Goal: Information Seeking & Learning: Check status

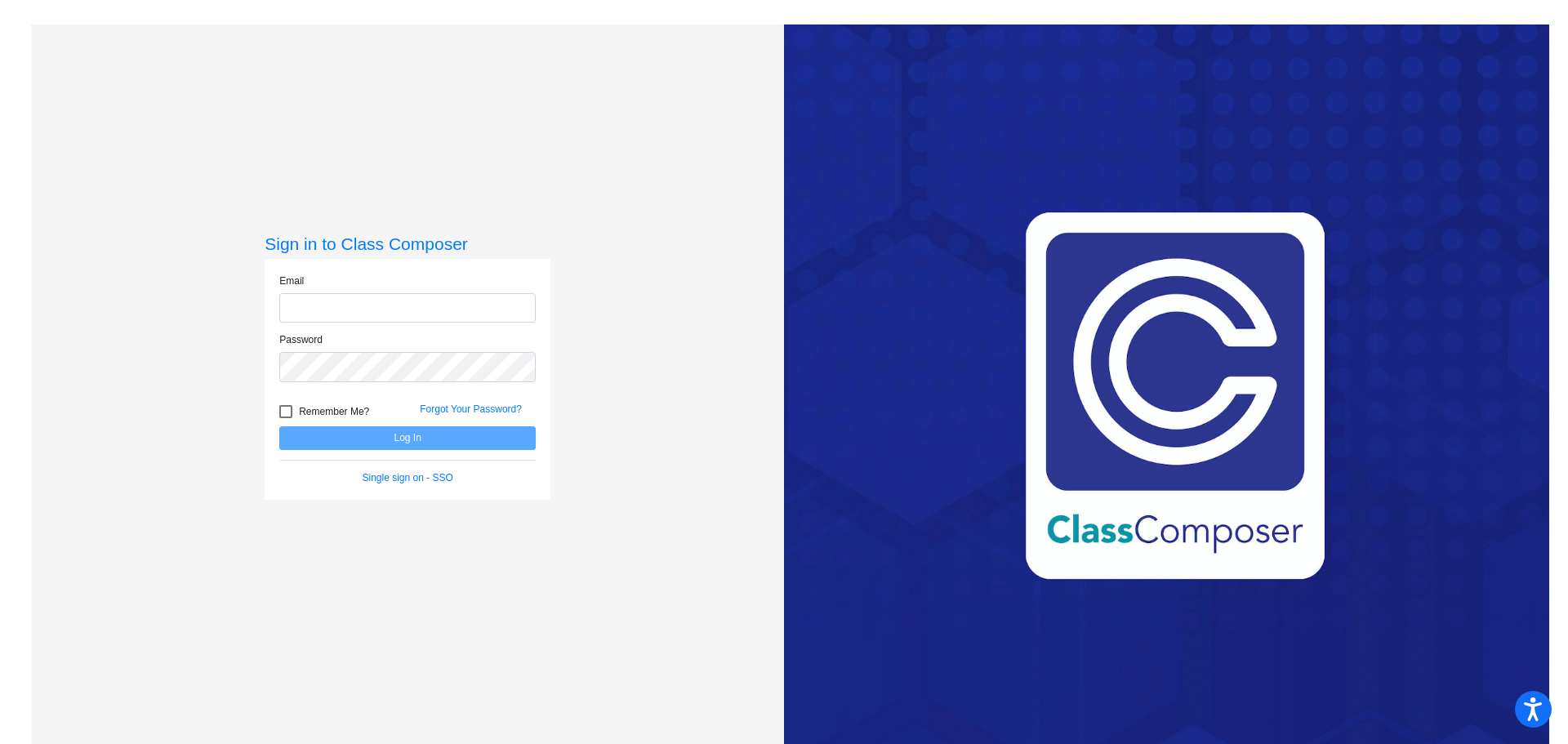
type input "[EMAIL_ADDRESS][DOMAIN_NAME]"
click at [284, 416] on div at bounding box center [285, 411] width 13 height 13
click at [285, 418] on input "Remember Me?" at bounding box center [285, 418] width 1 height 1
checkbox input "true"
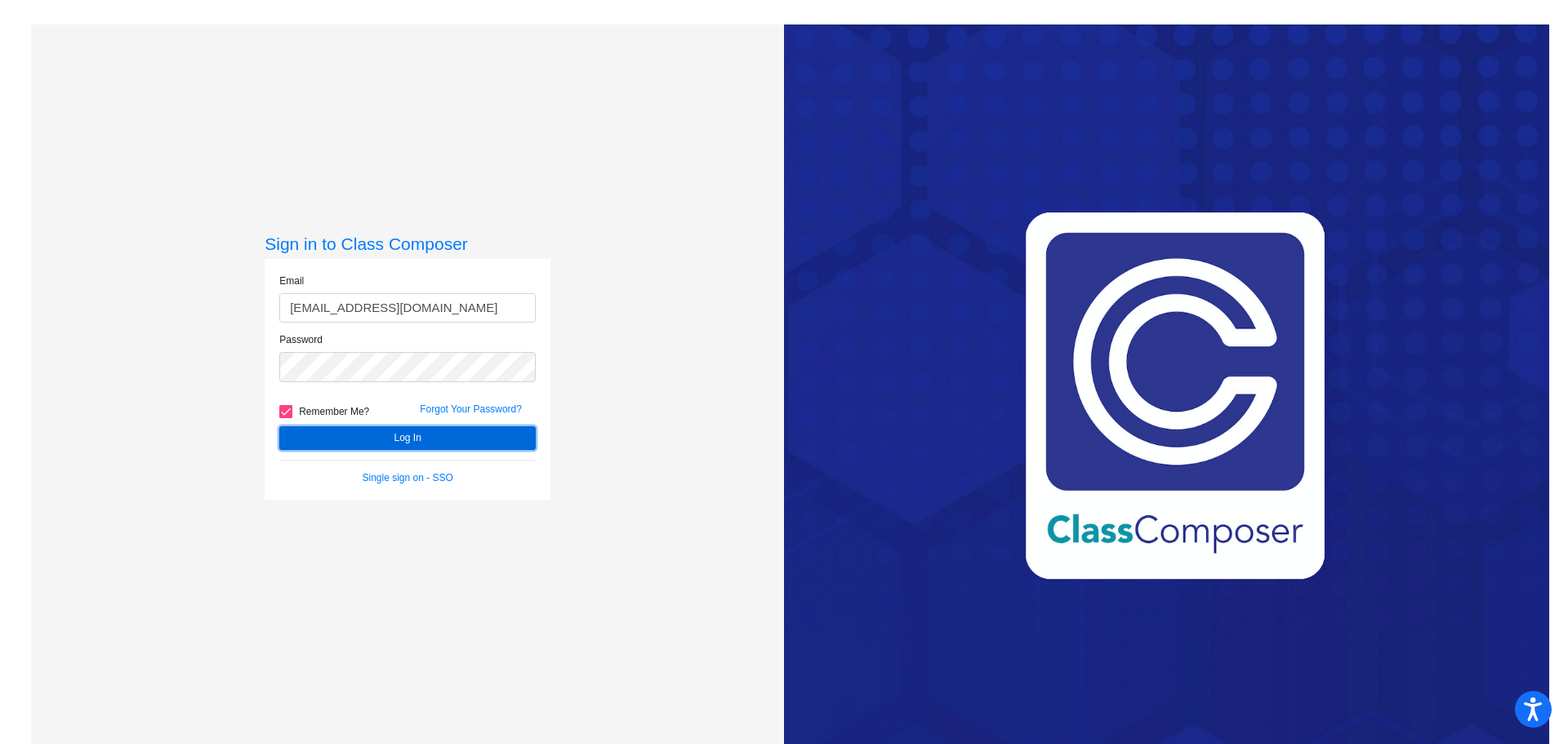
click at [400, 438] on button "Log In" at bounding box center [407, 438] width 256 height 24
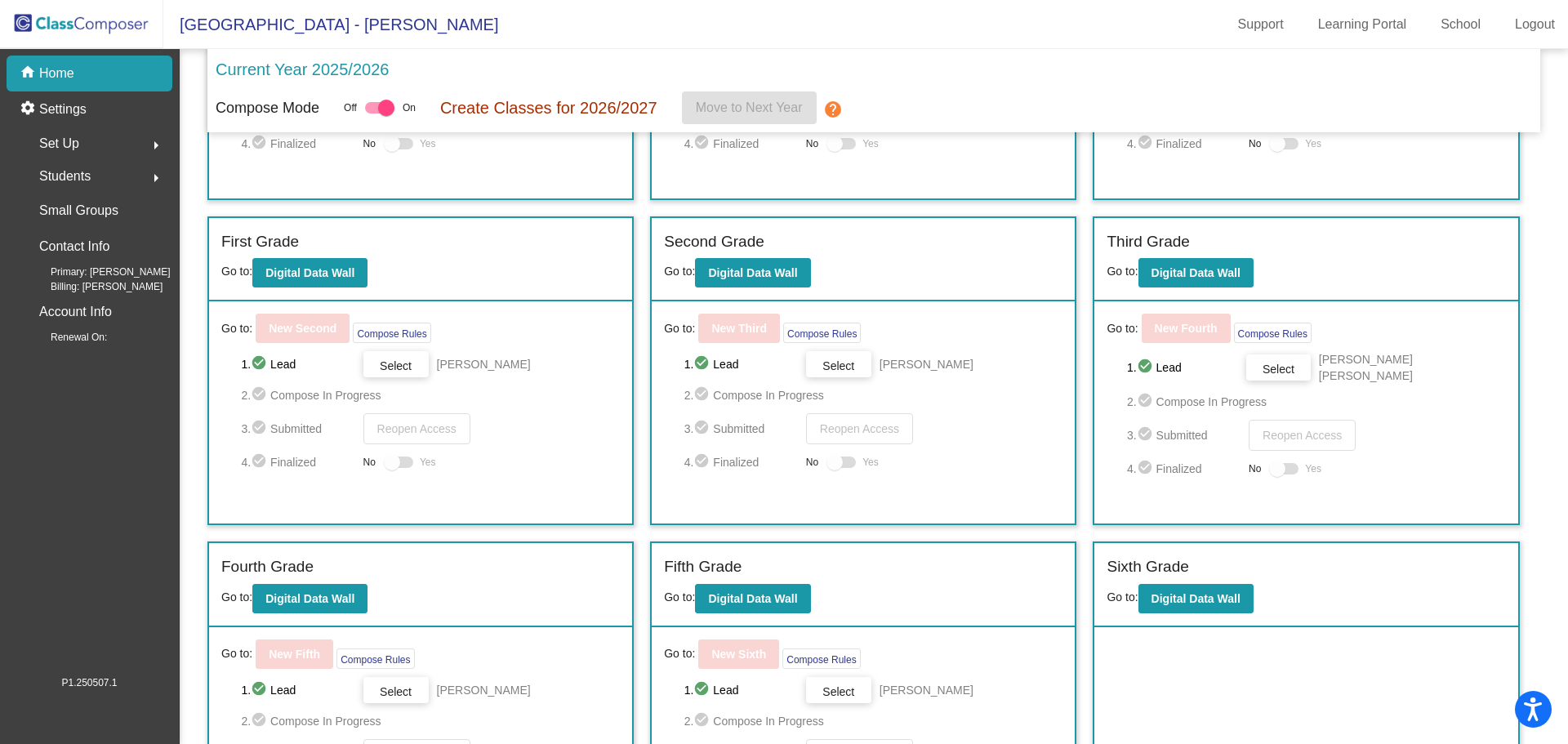
scroll to position [338, 0]
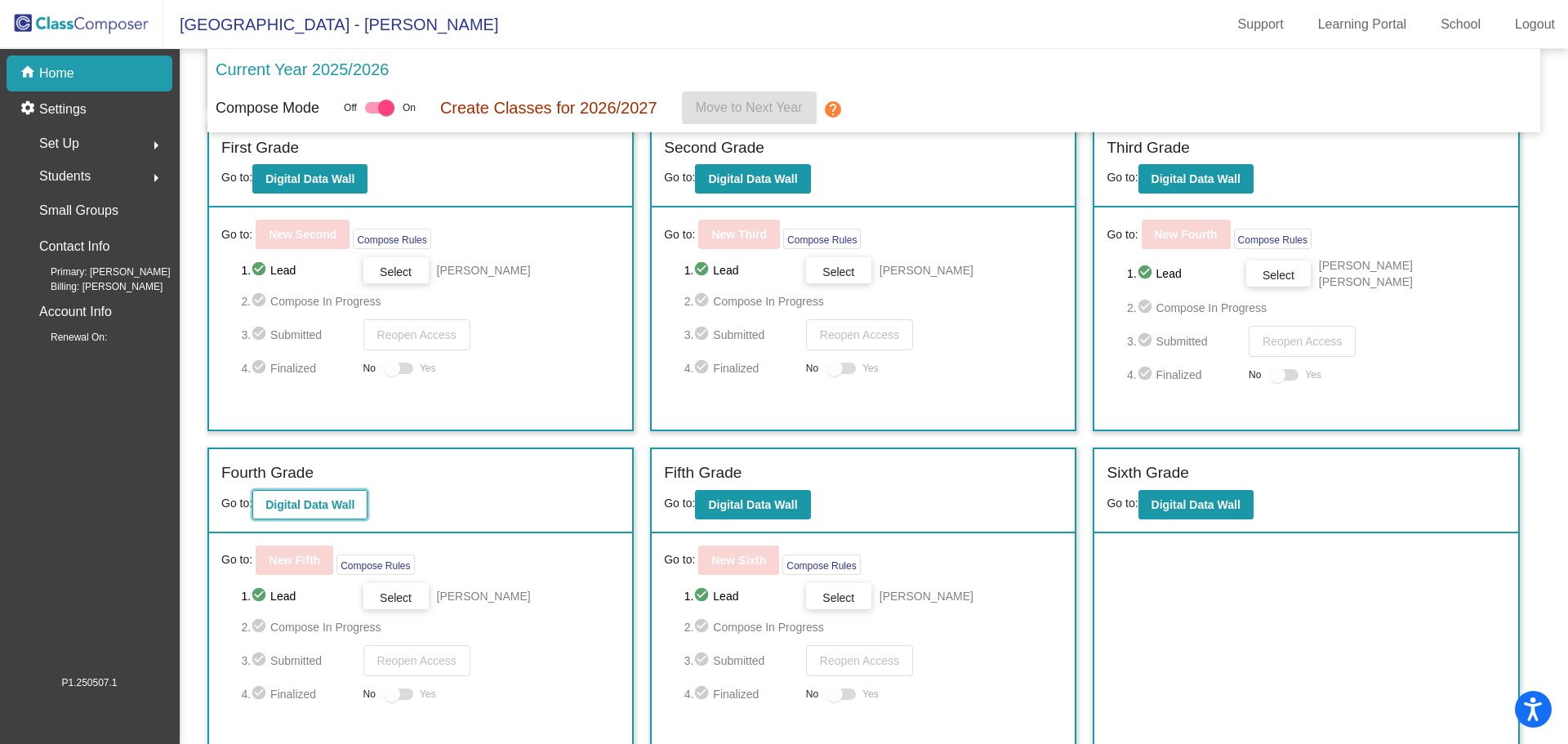
click at [317, 502] on b "Digital Data Wall" at bounding box center [310, 504] width 89 height 13
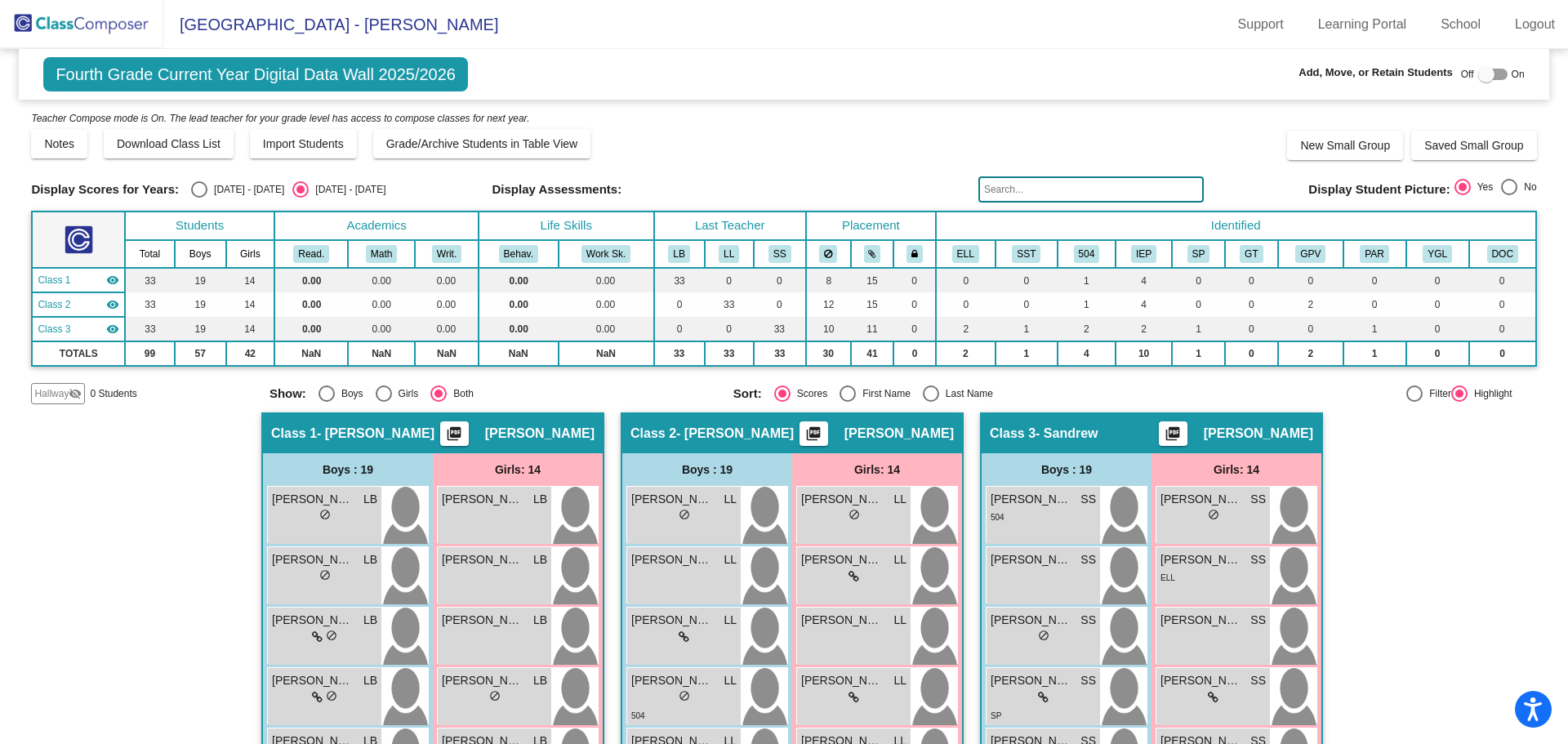
click at [1020, 176] on input "text" at bounding box center [1091, 189] width 226 height 26
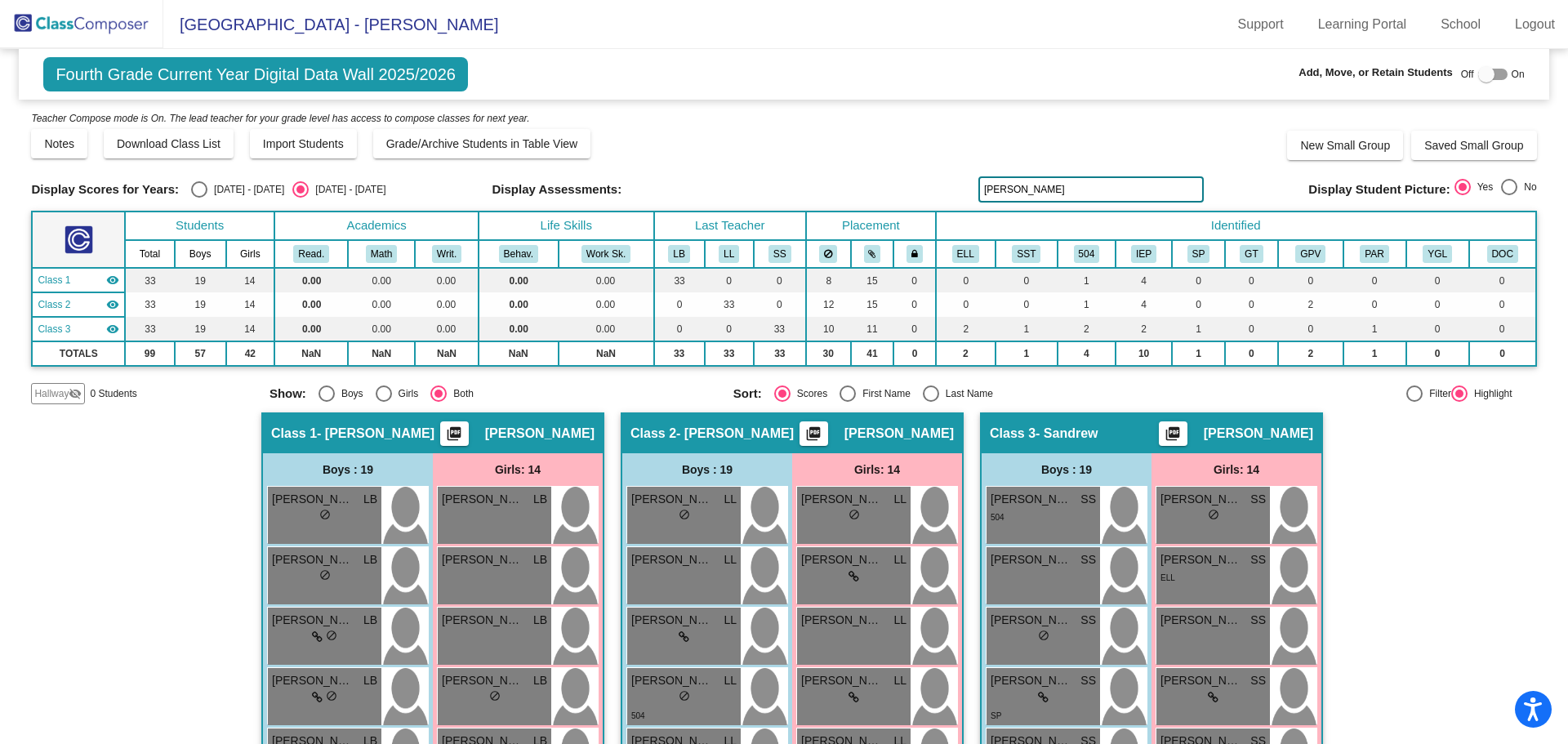
drag, startPoint x: 1024, startPoint y: 189, endPoint x: 973, endPoint y: 197, distance: 51.6
click at [978, 197] on input "[PERSON_NAME]" at bounding box center [1091, 189] width 226 height 26
type input "[PERSON_NAME]"
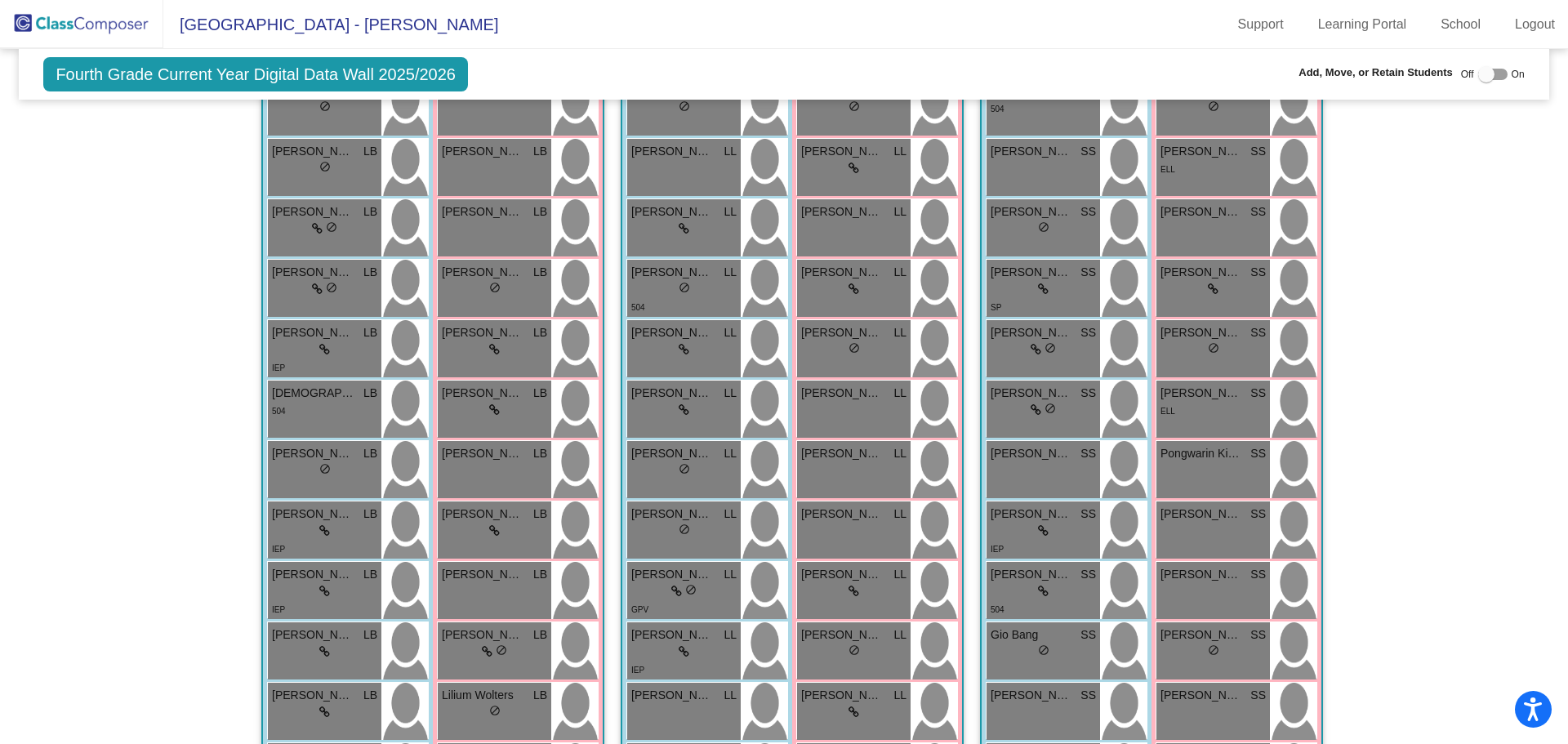
scroll to position [81, 0]
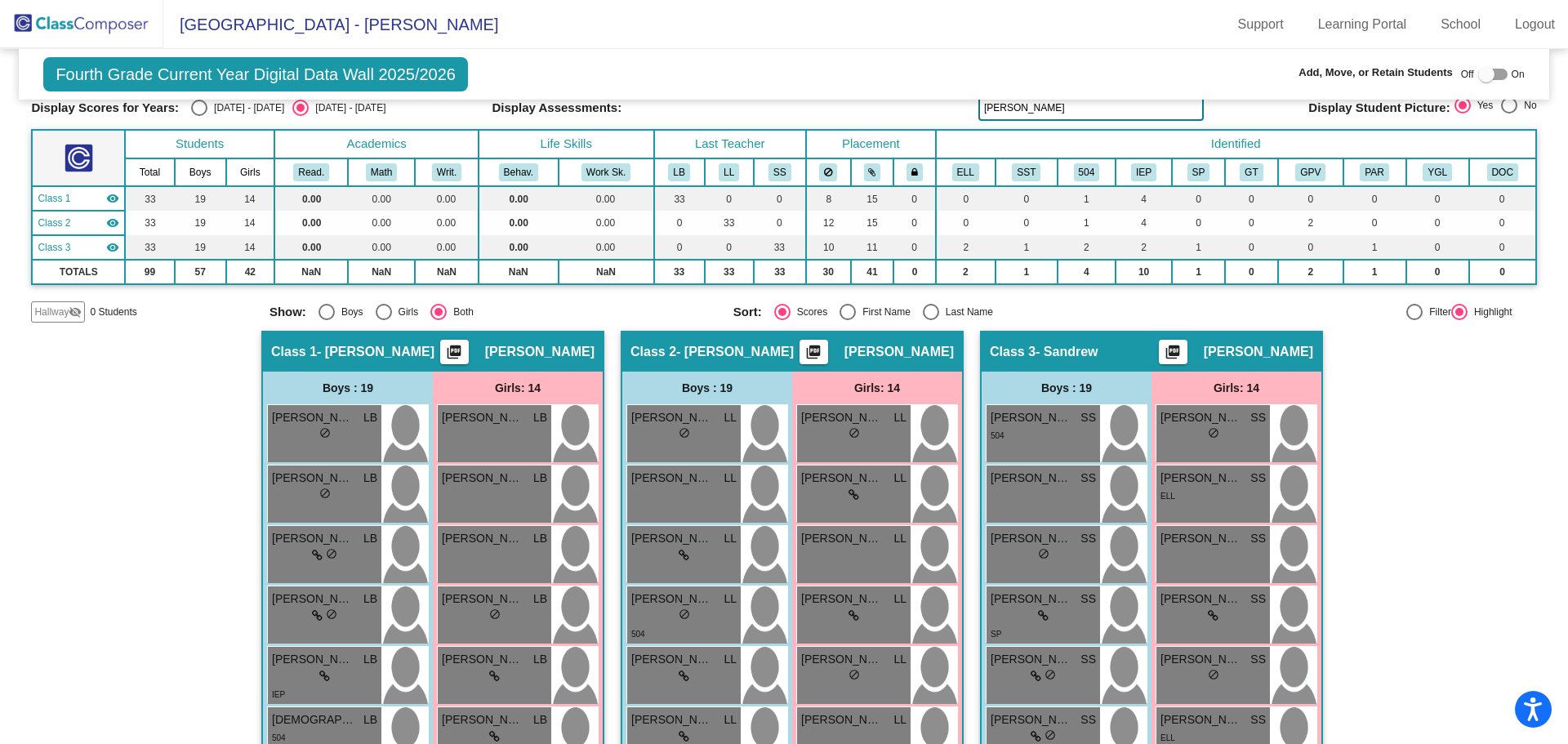
click at [129, 20] on img at bounding box center [81, 24] width 163 height 48
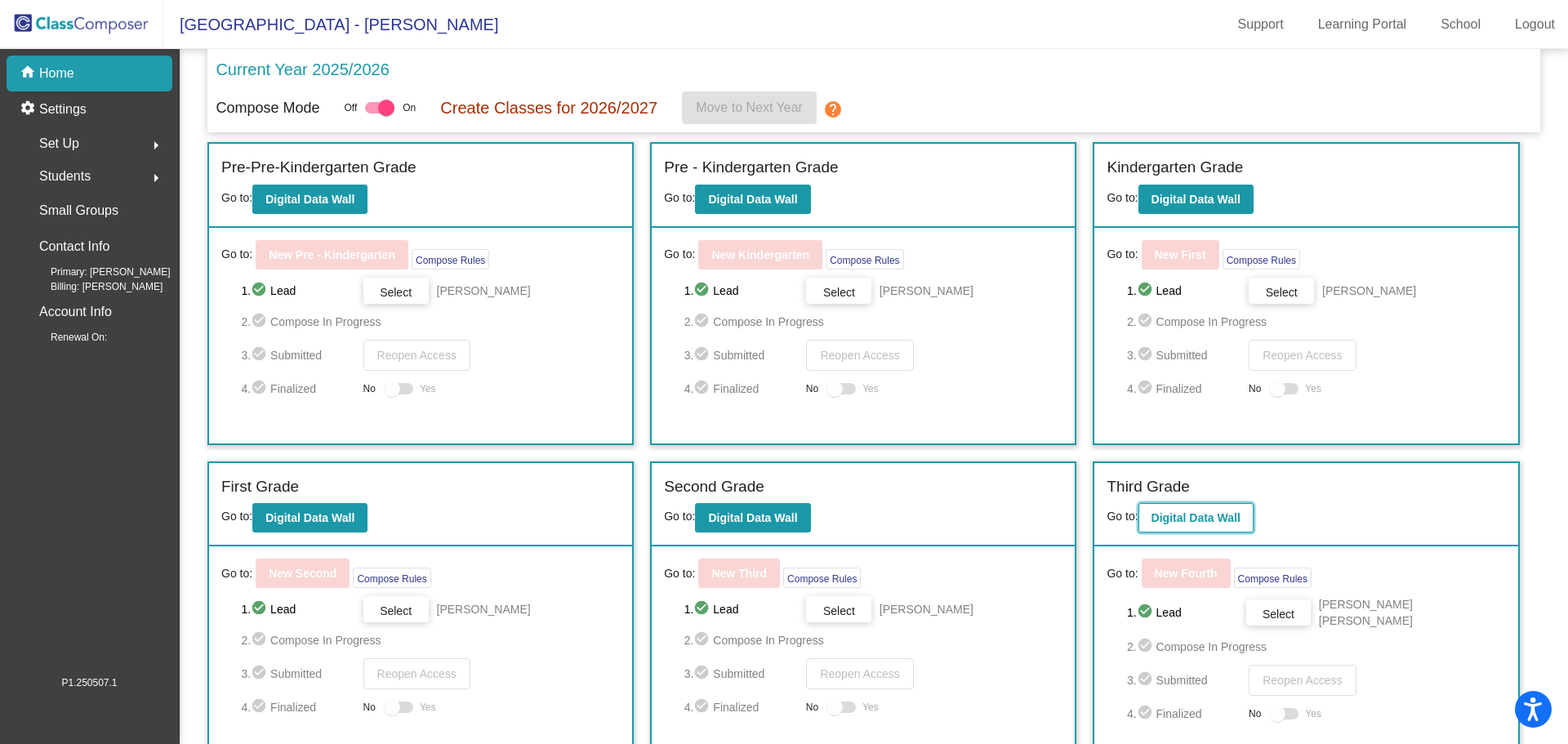
click at [1171, 518] on b "Digital Data Wall" at bounding box center [1196, 516] width 89 height 13
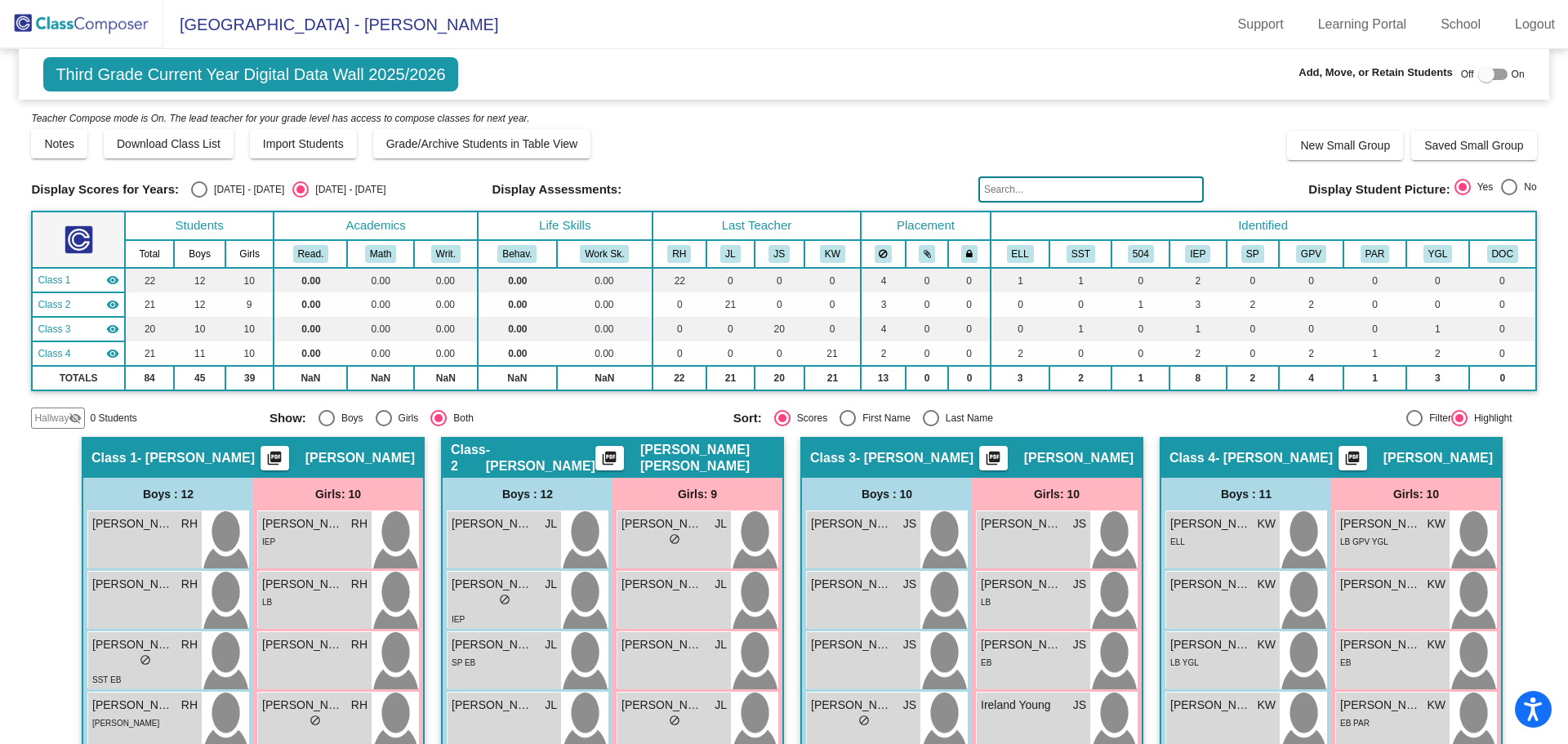
click at [1017, 181] on input "text" at bounding box center [1091, 189] width 226 height 26
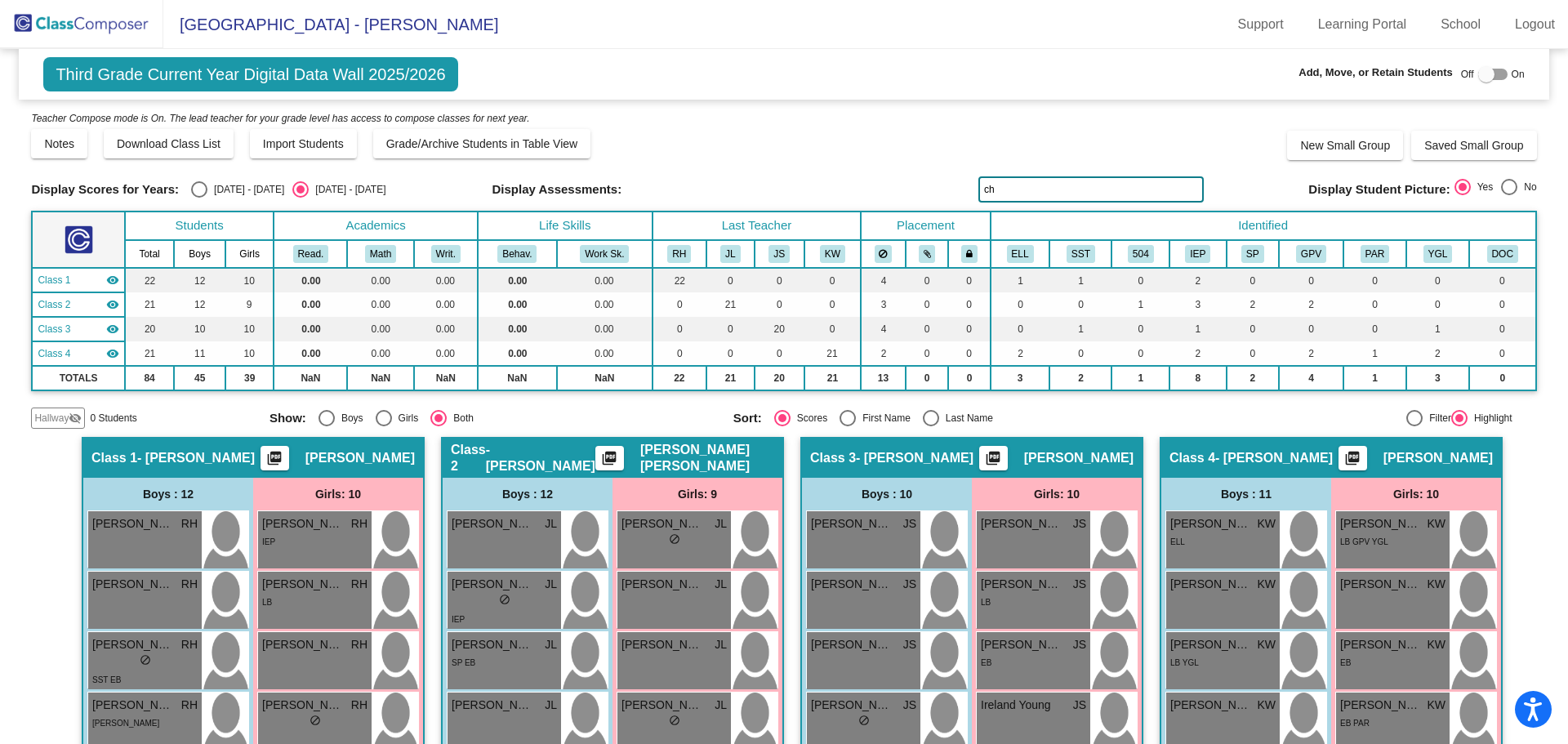
type input "c"
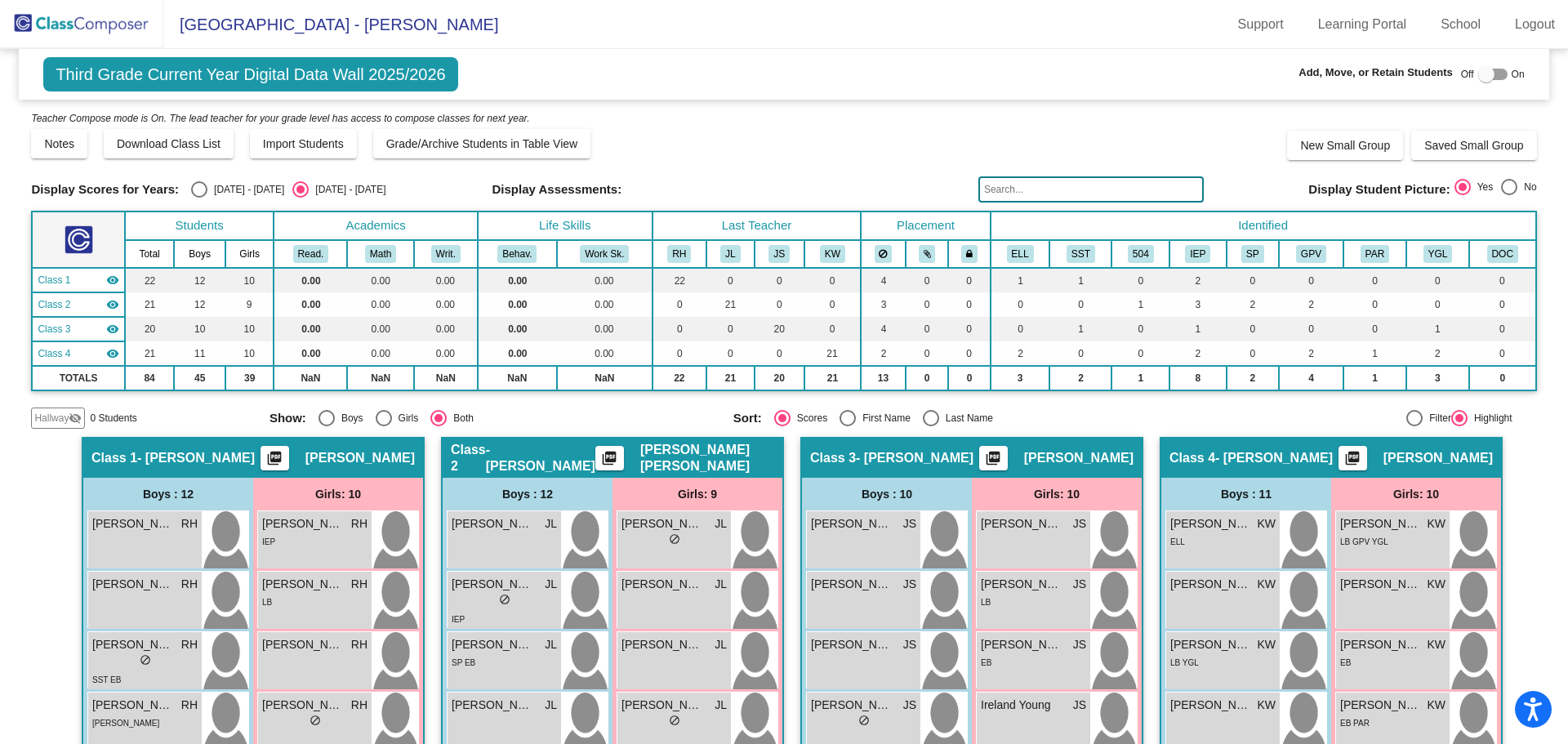
click at [70, 22] on img at bounding box center [81, 24] width 163 height 48
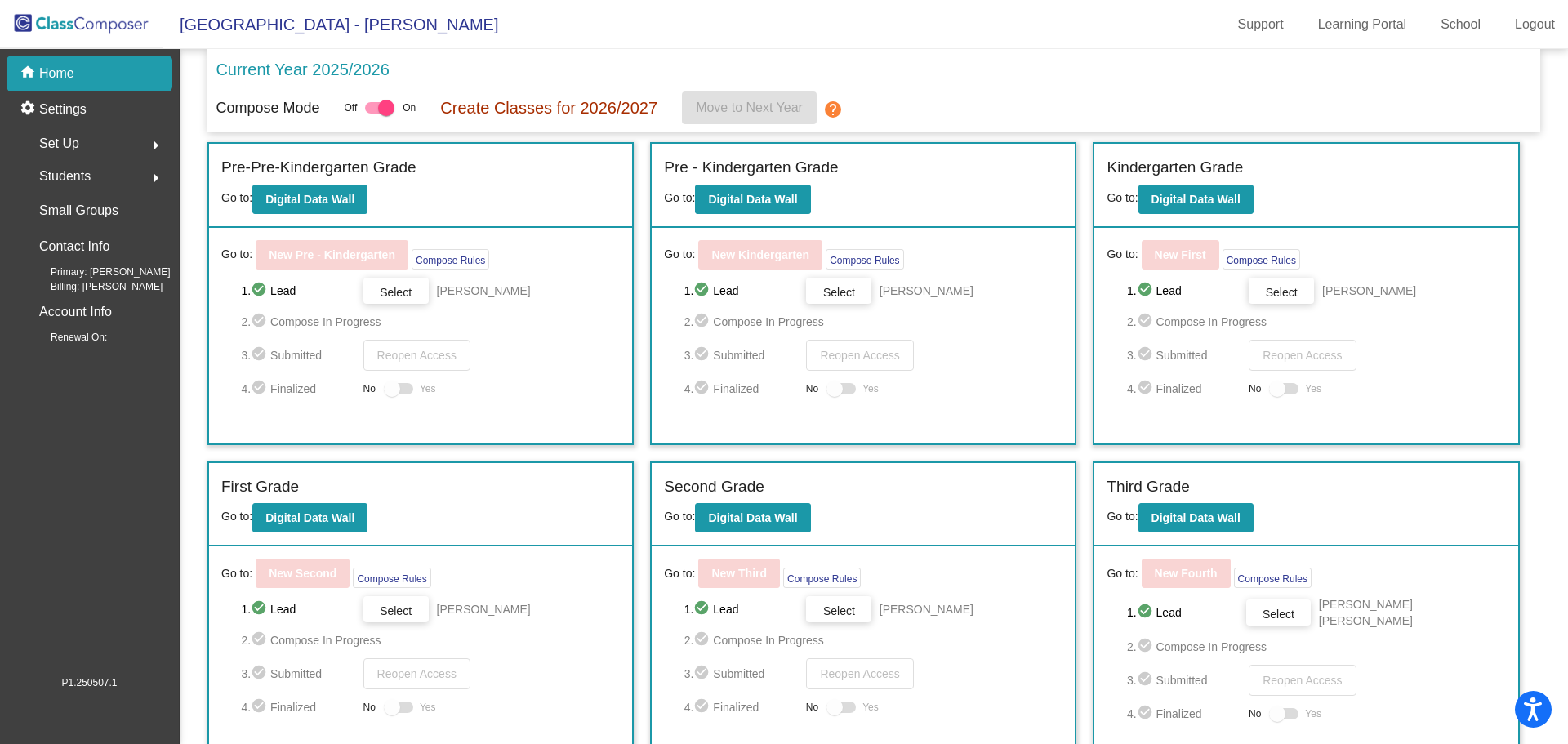
scroll to position [338, 0]
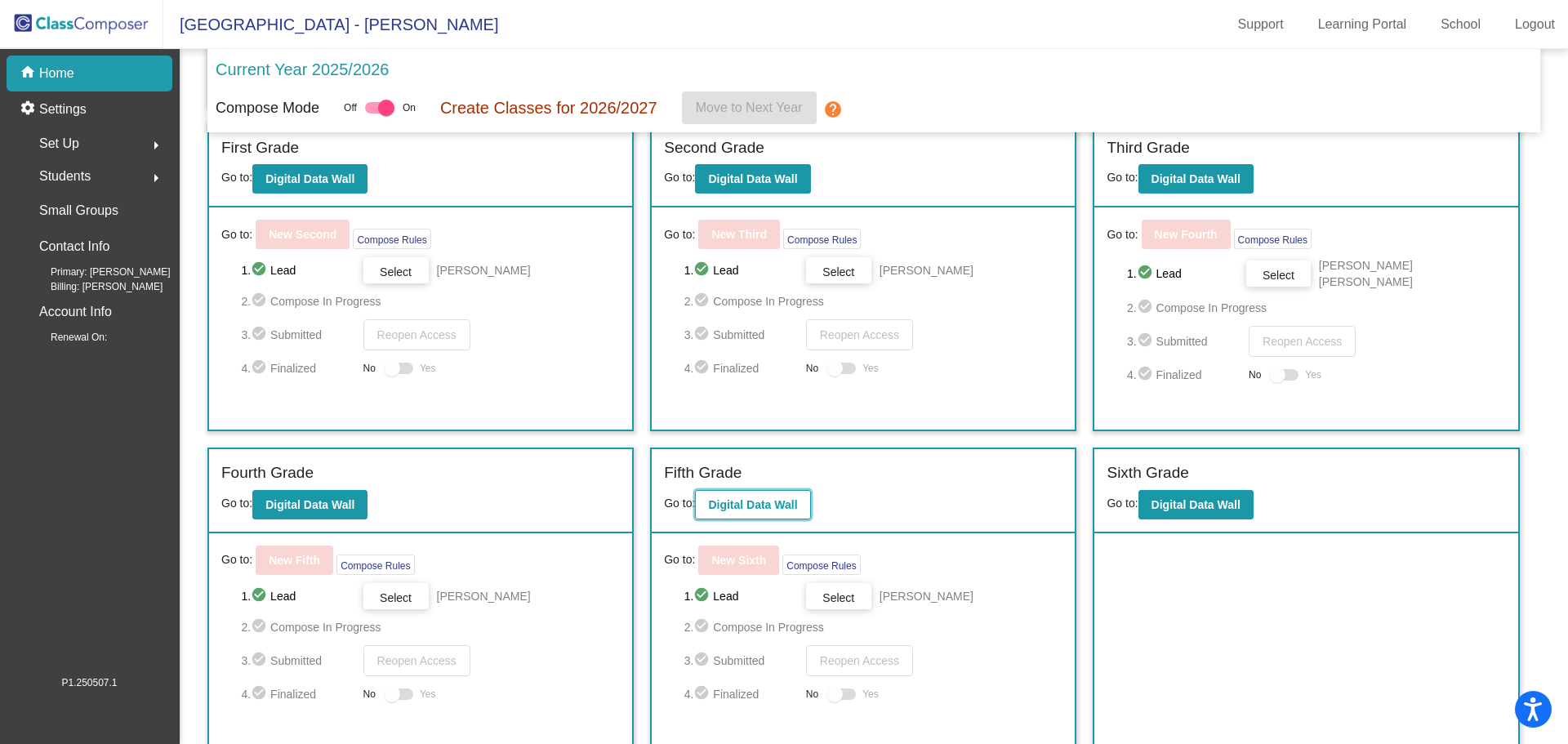
click at [719, 504] on b "Digital Data Wall" at bounding box center [752, 504] width 89 height 13
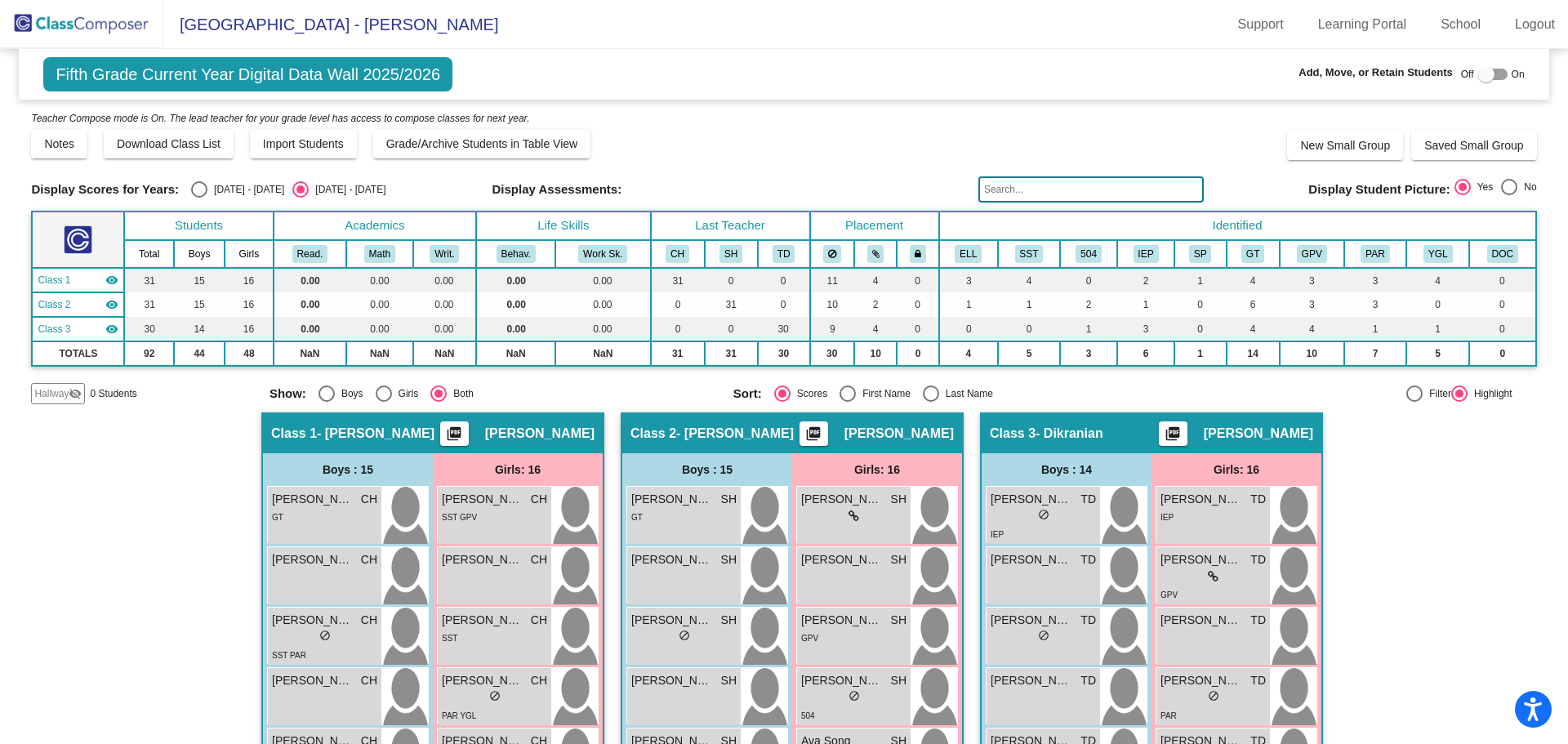
click at [1088, 189] on input "text" at bounding box center [1091, 189] width 226 height 26
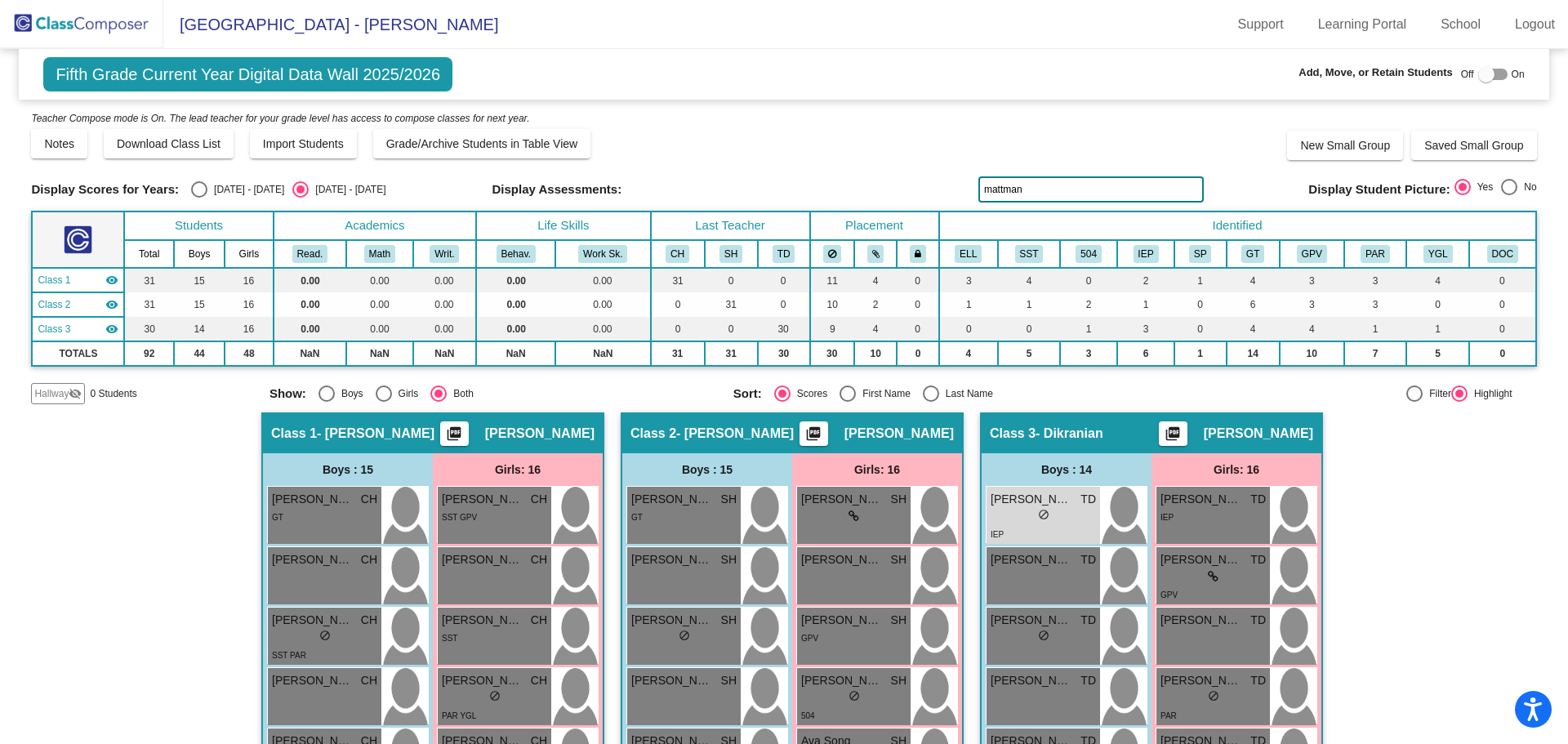
drag, startPoint x: 1029, startPoint y: 194, endPoint x: 960, endPoint y: 207, distance: 70.2
click at [960, 207] on div "Display Scores for Years: [DATE] - [DATE] [DATE] - [DATE] Grade/Archive Student…" at bounding box center [783, 257] width 1505 height 295
drag, startPoint x: 1042, startPoint y: 194, endPoint x: 982, endPoint y: 195, distance: 60.0
click at [982, 195] on input "[PERSON_NAME]" at bounding box center [1091, 189] width 226 height 26
type input "ji"
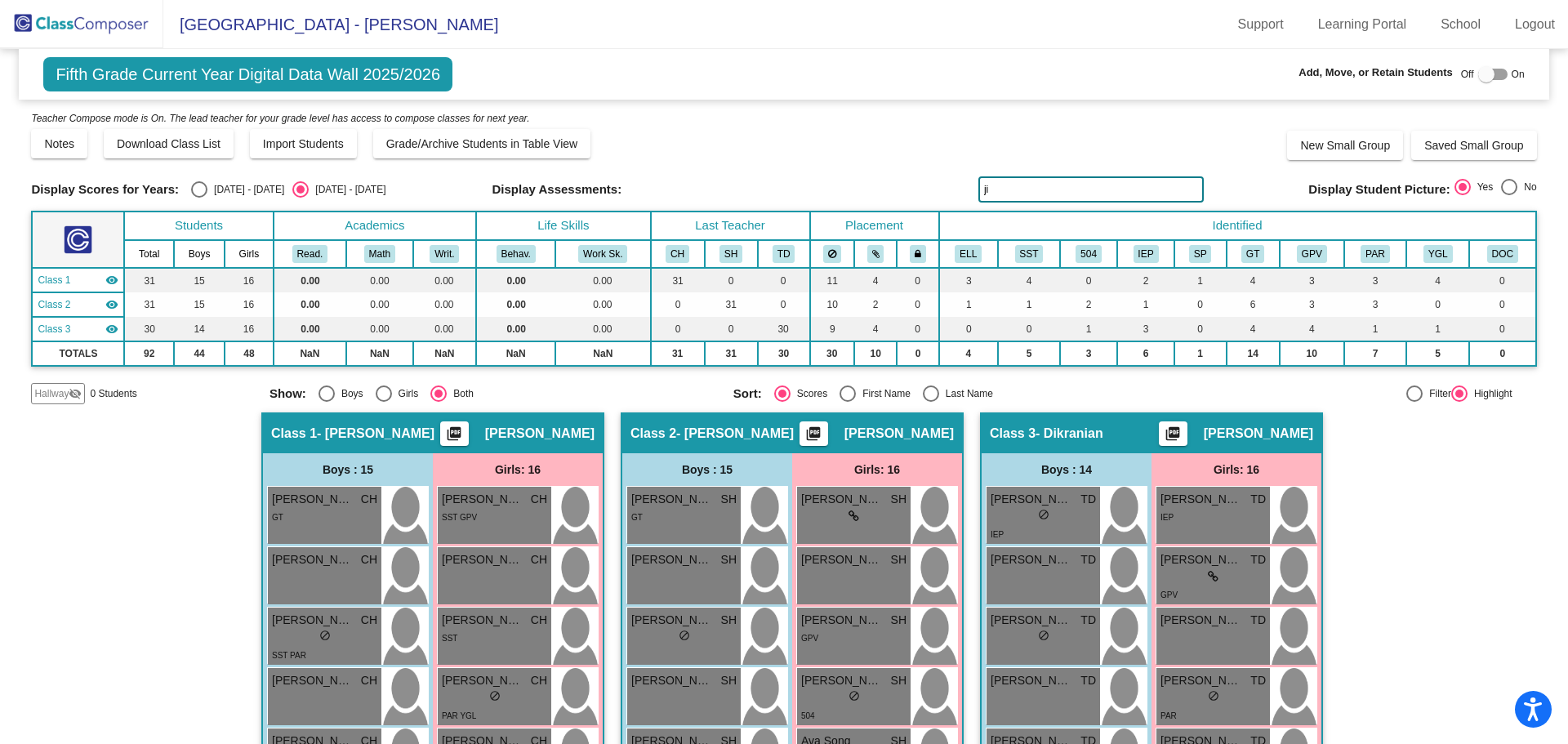
drag, startPoint x: 1008, startPoint y: 191, endPoint x: 963, endPoint y: 195, distance: 45.2
click at [963, 195] on div "Display Scores for Years: [DATE] - [DATE] [DATE] - [DATE] Display Assessments: …" at bounding box center [783, 189] width 1505 height 26
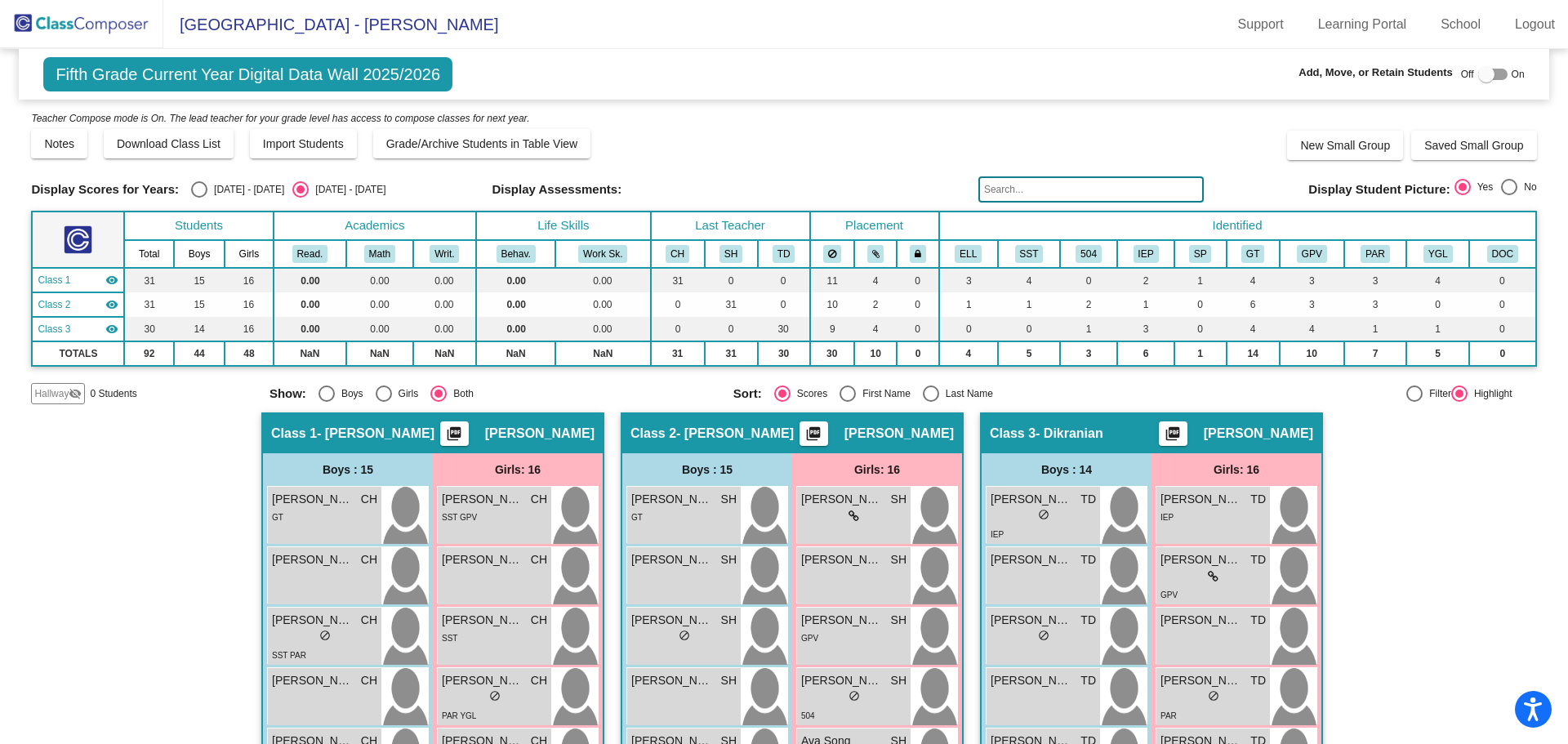
click at [81, 26] on img at bounding box center [81, 24] width 163 height 48
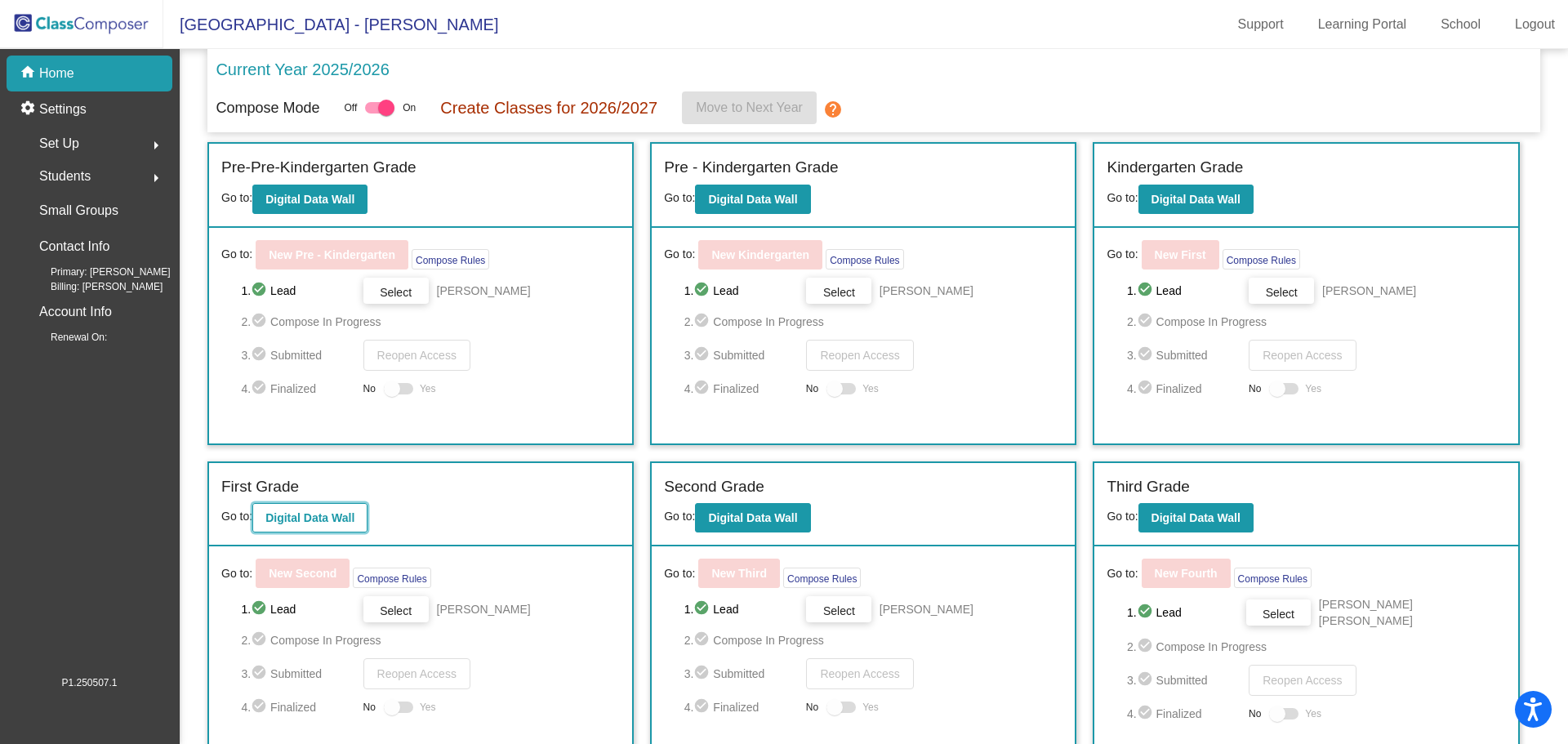
click at [307, 514] on b "Digital Data Wall" at bounding box center [310, 516] width 89 height 13
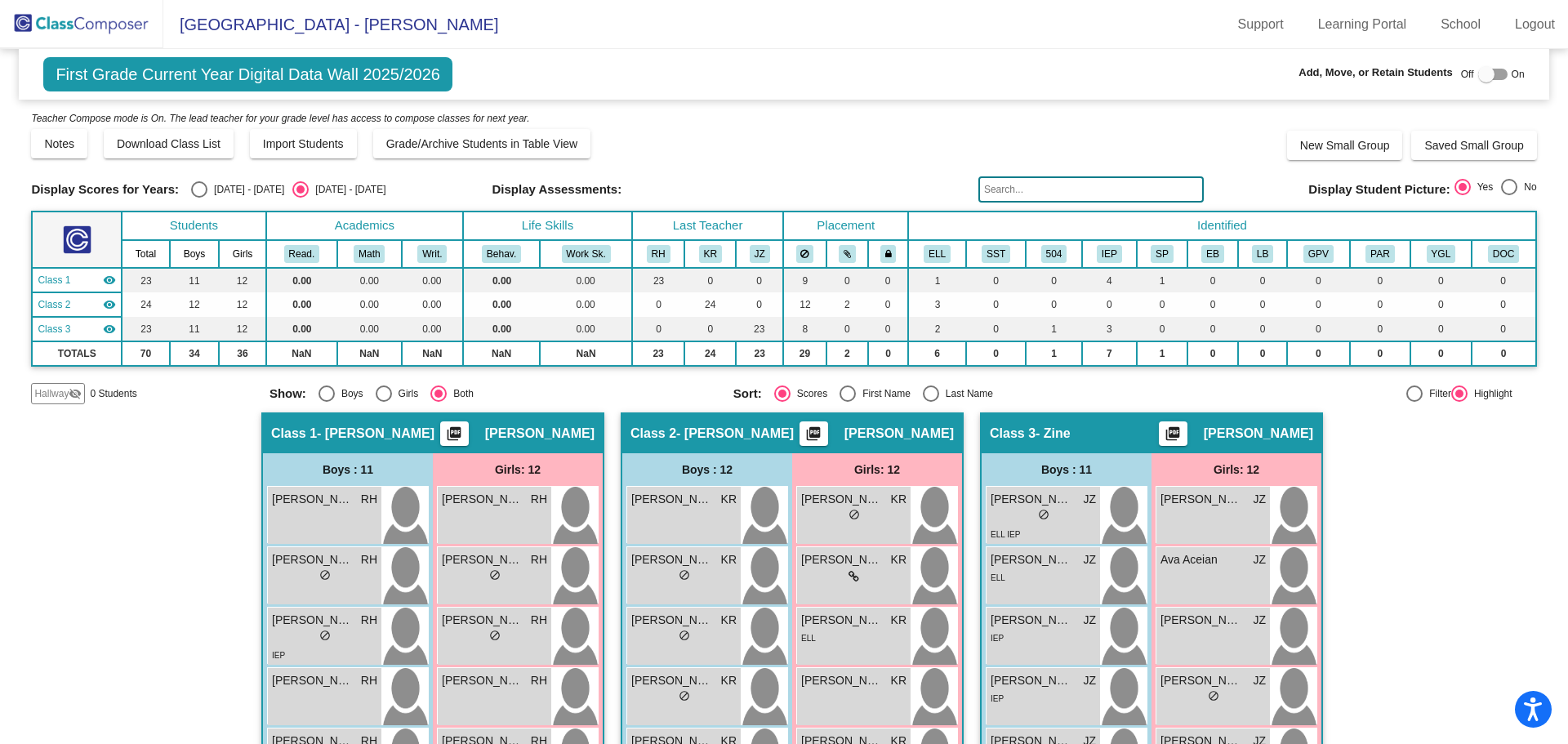
click at [1009, 194] on input "text" at bounding box center [1091, 189] width 226 height 26
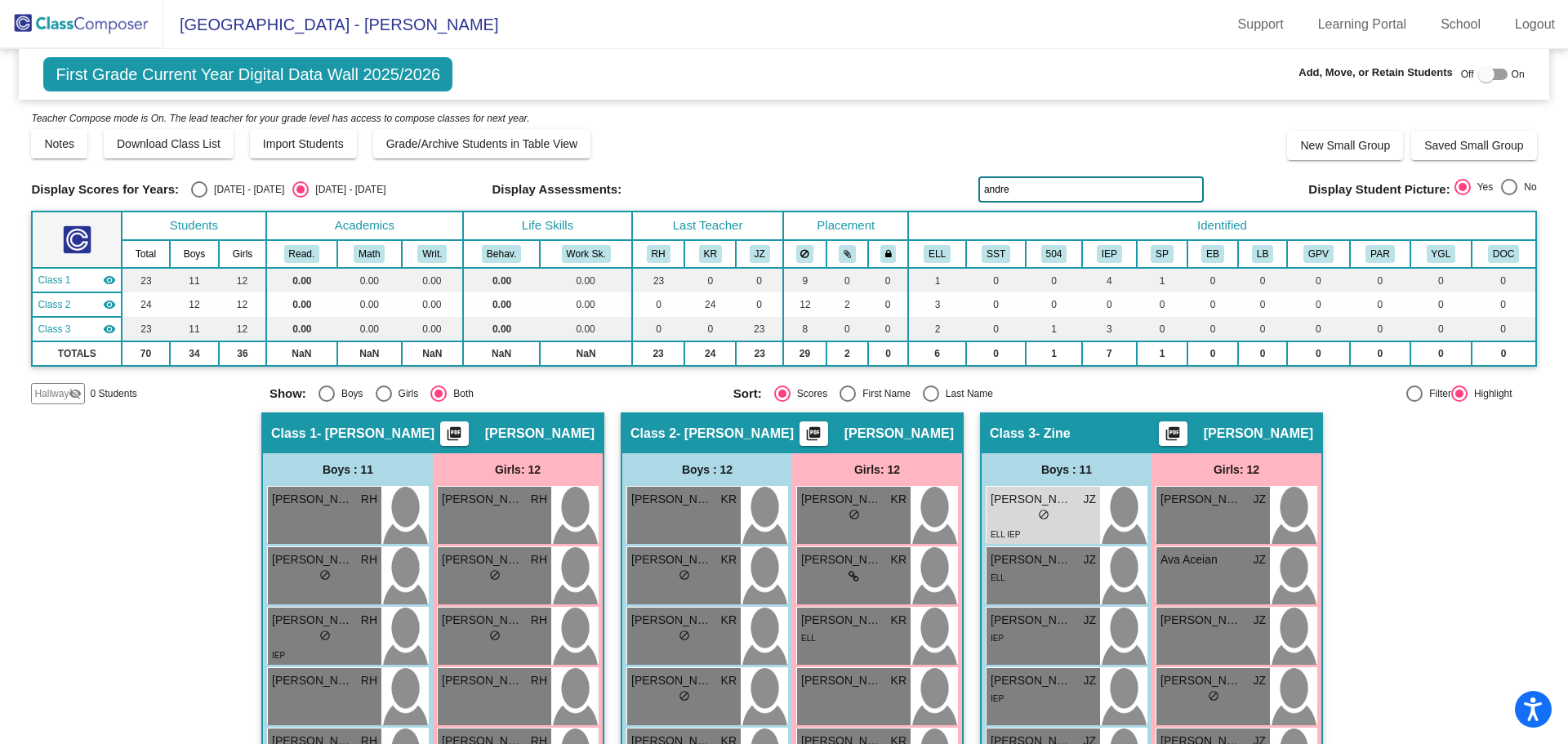
type input "andre"
click at [90, 35] on img at bounding box center [81, 24] width 163 height 48
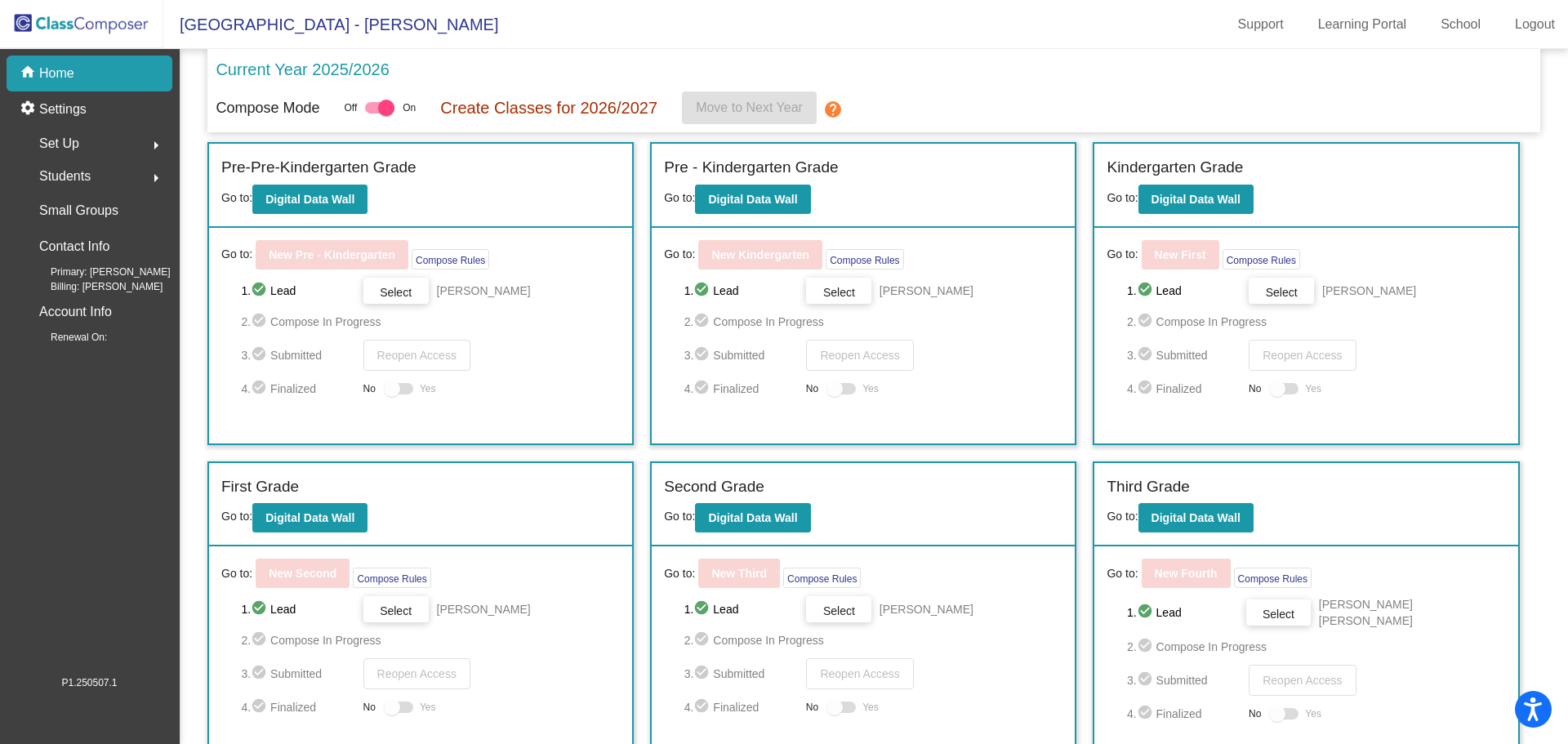
scroll to position [326, 0]
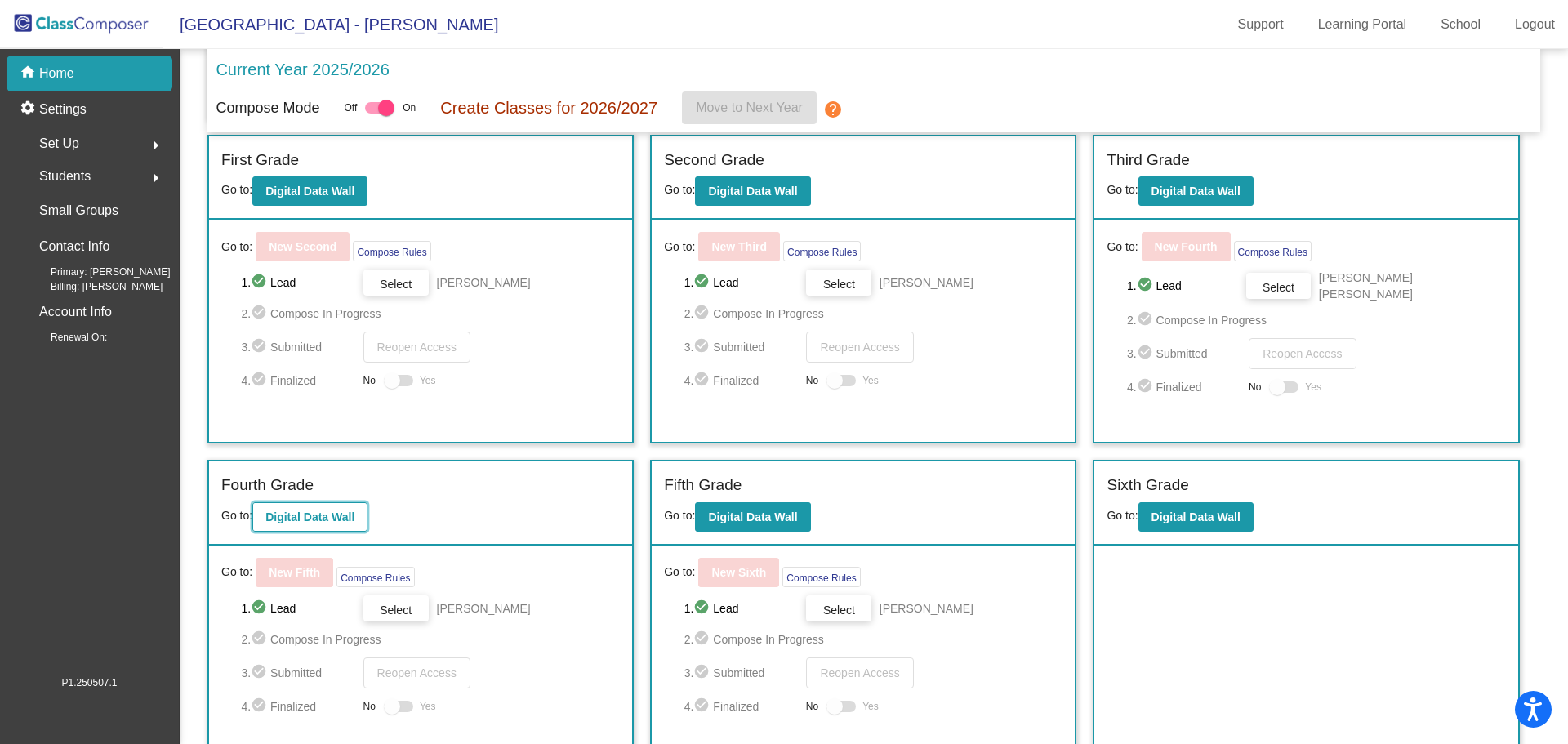
click at [315, 515] on b "Digital Data Wall" at bounding box center [310, 516] width 89 height 13
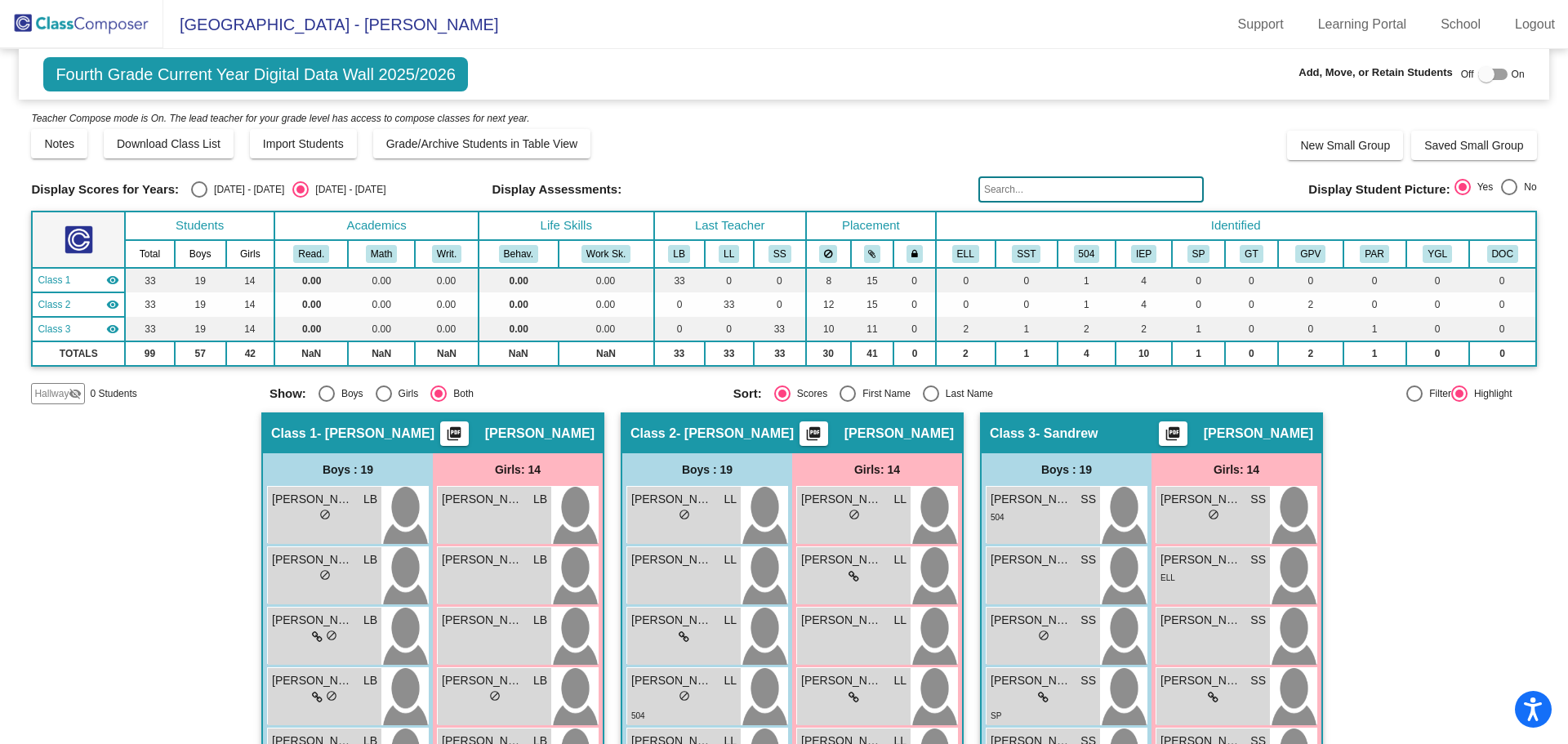
click at [1010, 190] on input "text" at bounding box center [1091, 189] width 226 height 26
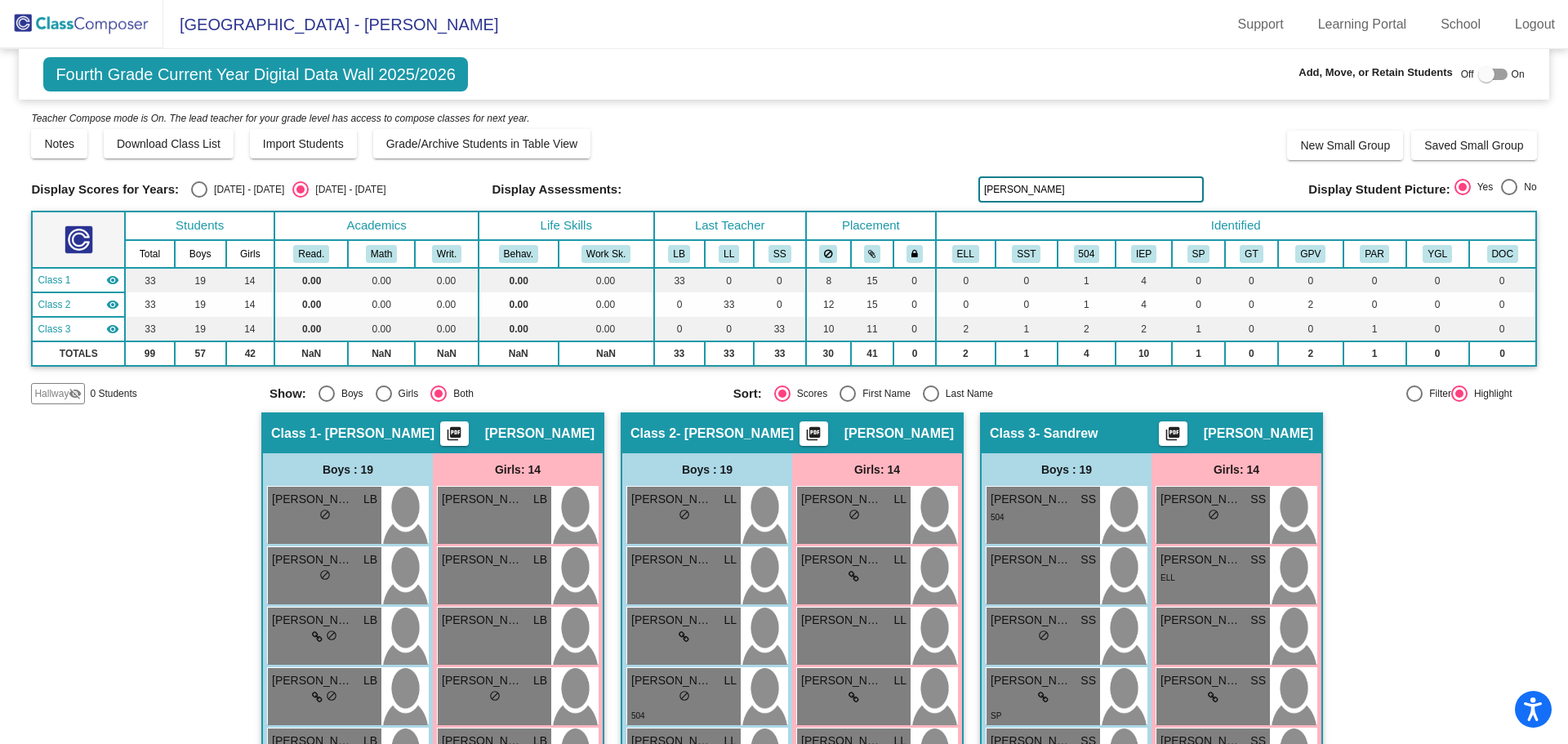
type input "[PERSON_NAME]"
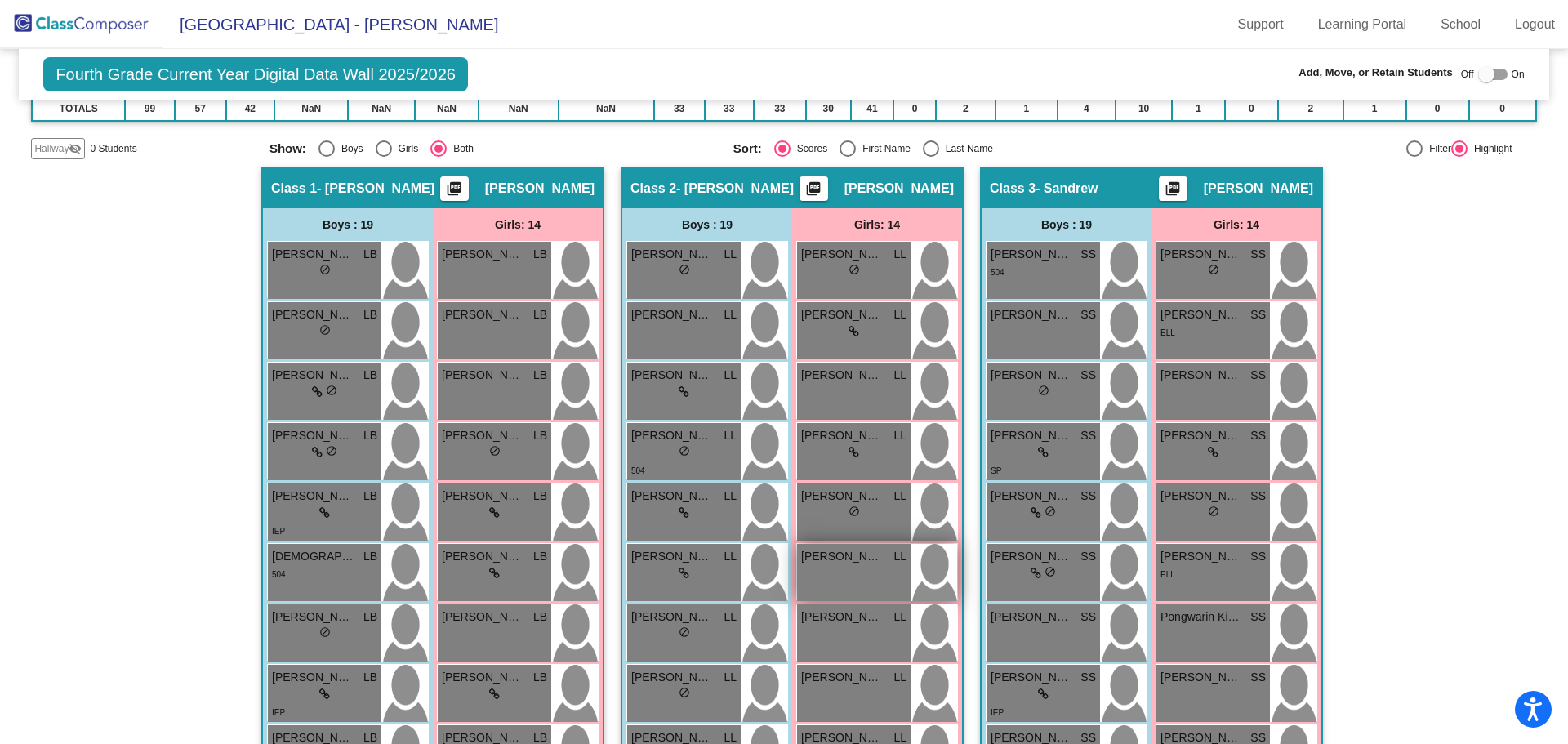
scroll to position [571, 0]
